Goal: Task Accomplishment & Management: Manage account settings

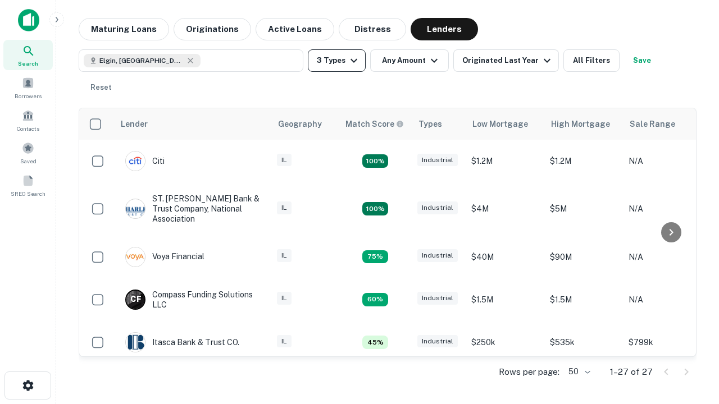
click at [336, 61] on button "3 Types" at bounding box center [337, 60] width 58 height 22
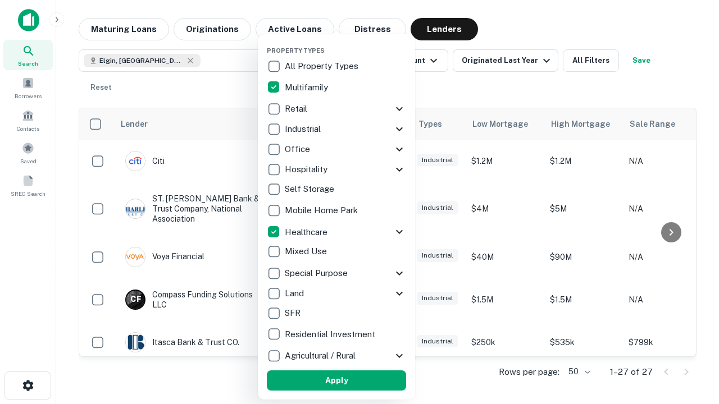
click at [336, 381] on button "Apply" at bounding box center [336, 381] width 139 height 20
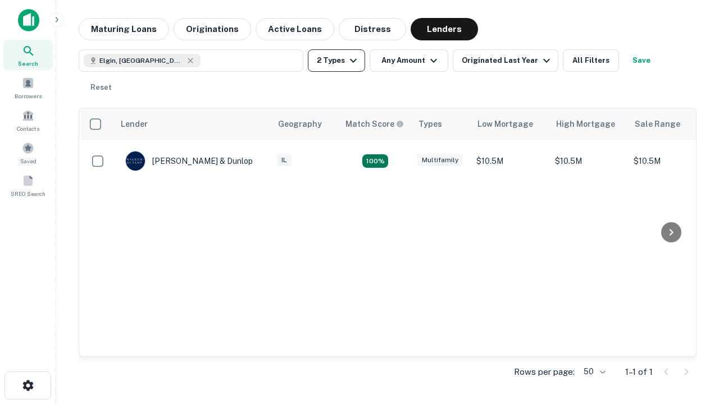
click at [336, 61] on button "2 Types" at bounding box center [336, 60] width 57 height 22
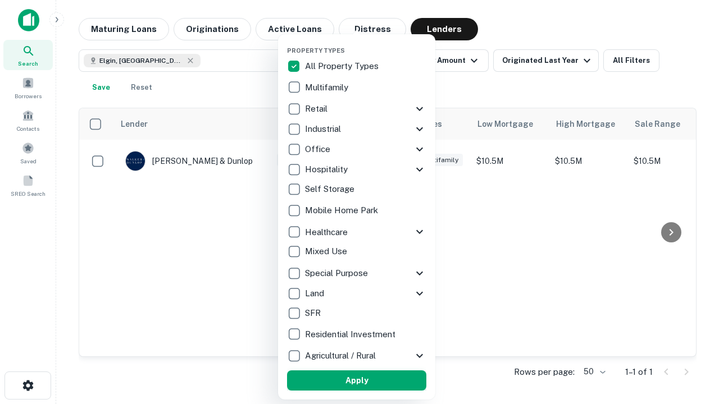
click at [357, 381] on button "Apply" at bounding box center [356, 381] width 139 height 20
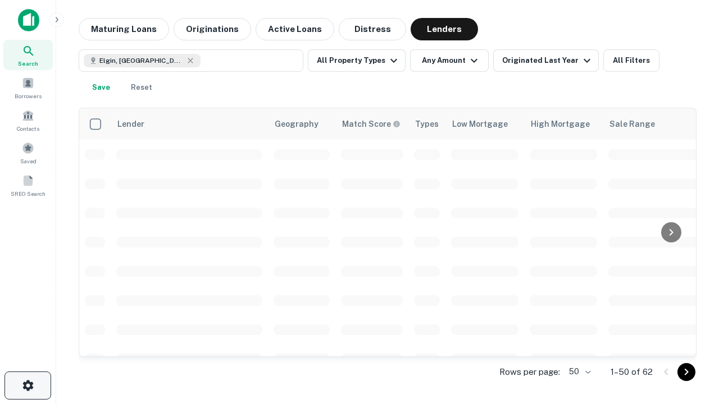
click at [28, 386] on icon "button" at bounding box center [27, 385] width 13 height 13
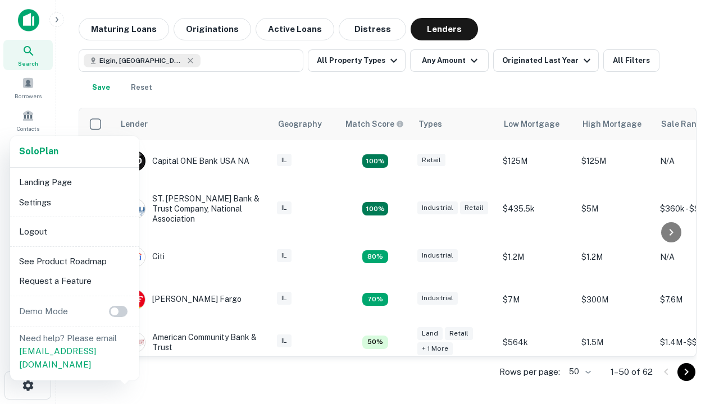
click at [74, 231] on li "Logout" at bounding box center [75, 232] width 120 height 20
